Goal: Find specific page/section: Find specific page/section

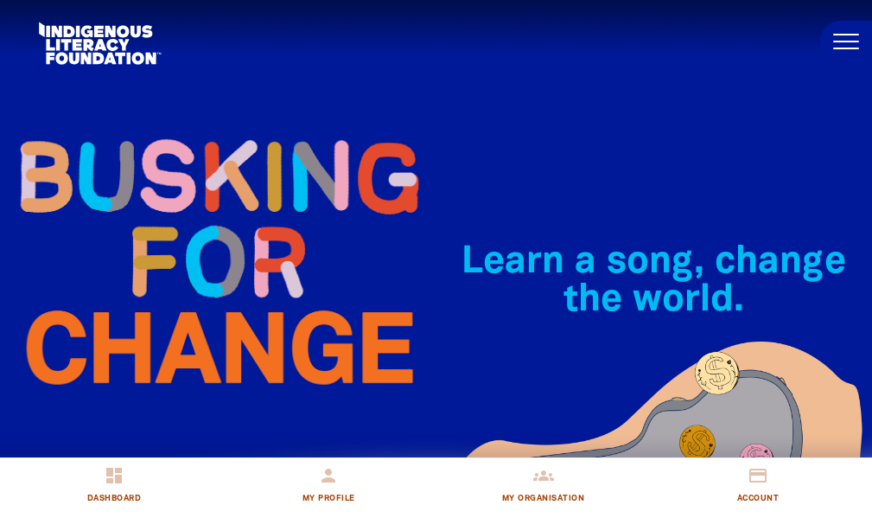
click at [857, 34] on span at bounding box center [846, 35] width 26 height 2
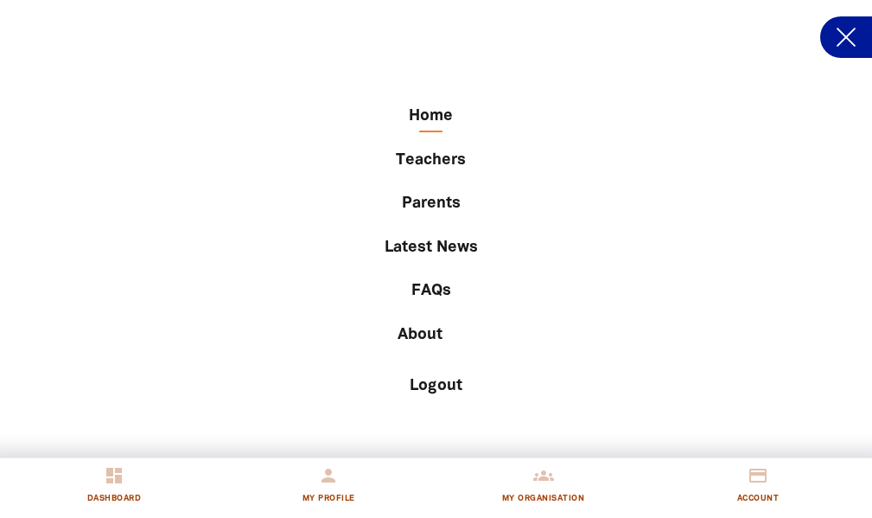
click at [836, 41] on button at bounding box center [846, 36] width 52 height 41
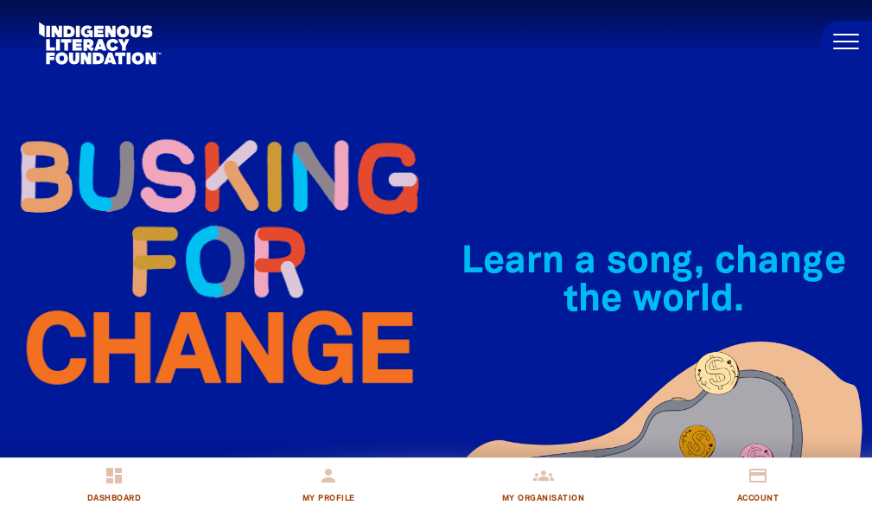
click at [836, 41] on span at bounding box center [846, 42] width 26 height 2
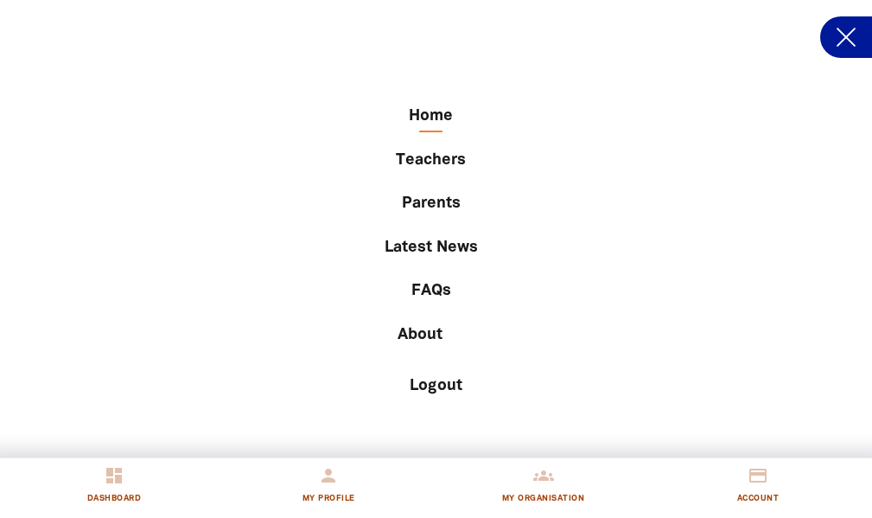
click at [859, 35] on button at bounding box center [846, 36] width 52 height 41
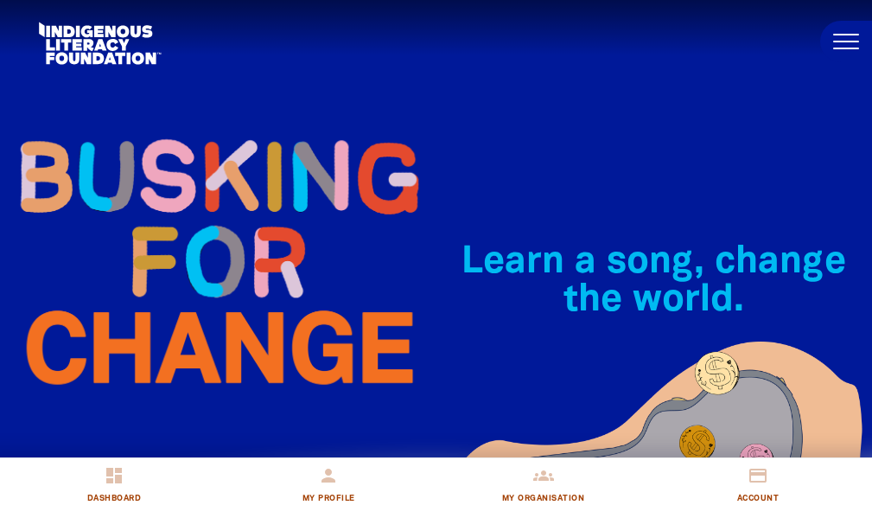
click at [850, 38] on button at bounding box center [846, 41] width 52 height 41
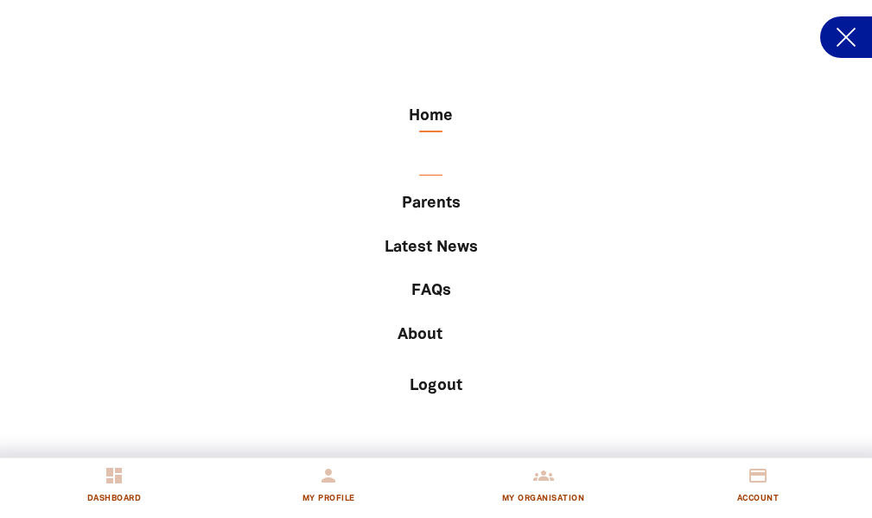
click at [431, 154] on link "Teachers" at bounding box center [430, 160] width 687 height 29
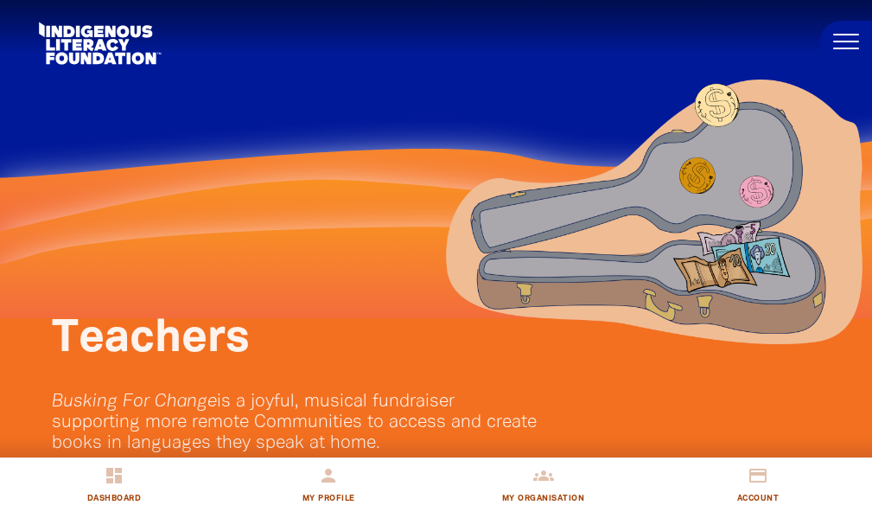
click at [842, 49] on button at bounding box center [846, 41] width 52 height 41
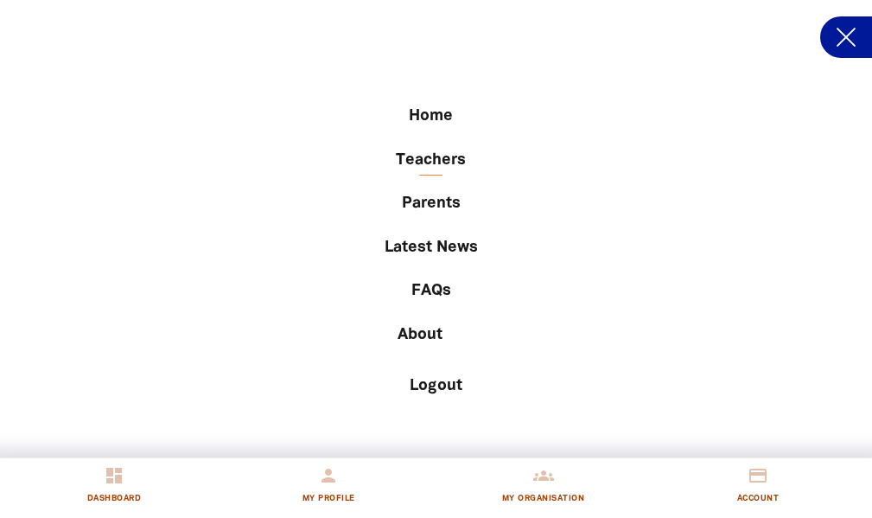
click at [842, 49] on button at bounding box center [846, 36] width 52 height 41
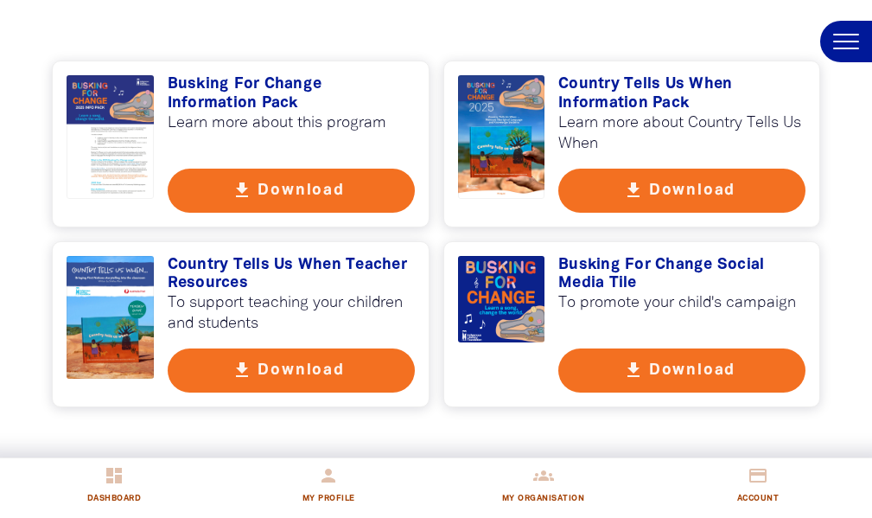
scroll to position [1166, 0]
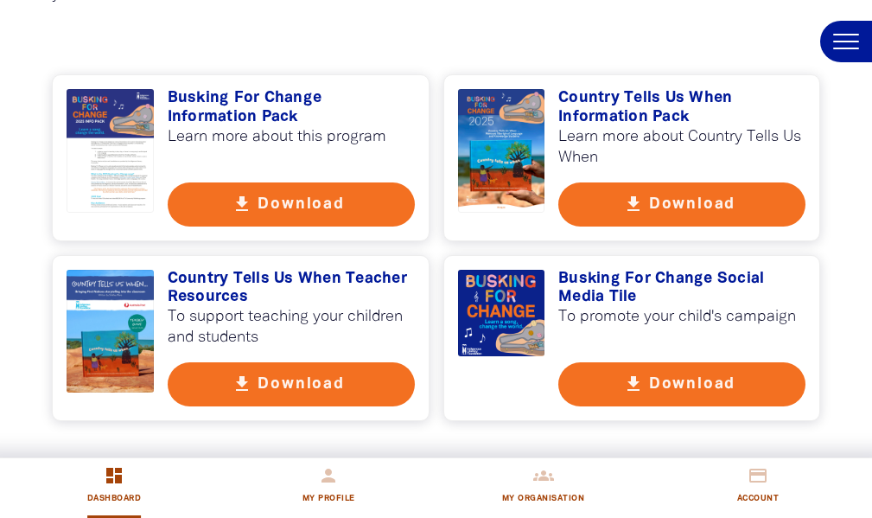
click at [123, 483] on icon "dashboard" at bounding box center [114, 475] width 21 height 21
